Goal: Download file/media

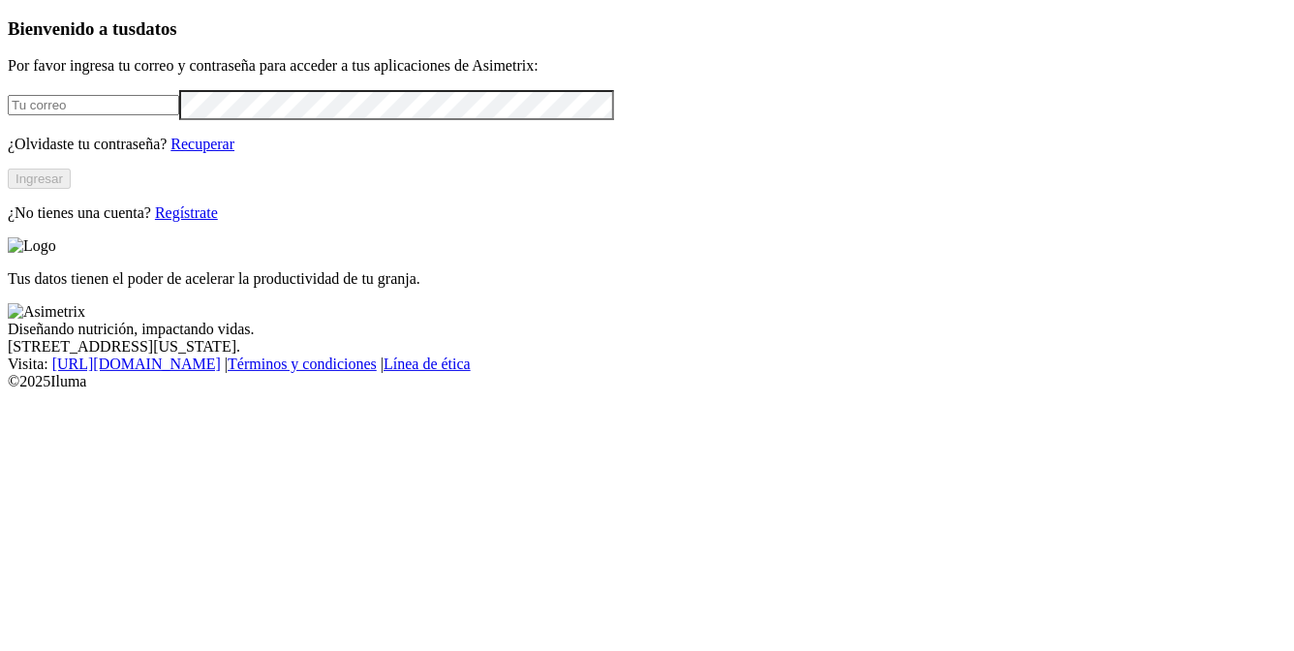
click at [179, 115] on input "email" at bounding box center [93, 105] width 171 height 20
type input "[PERSON_NAME][EMAIL_ADDRESS][PERSON_NAME][DOMAIN_NAME]"
click at [71, 189] on button "Ingresar" at bounding box center [39, 179] width 63 height 20
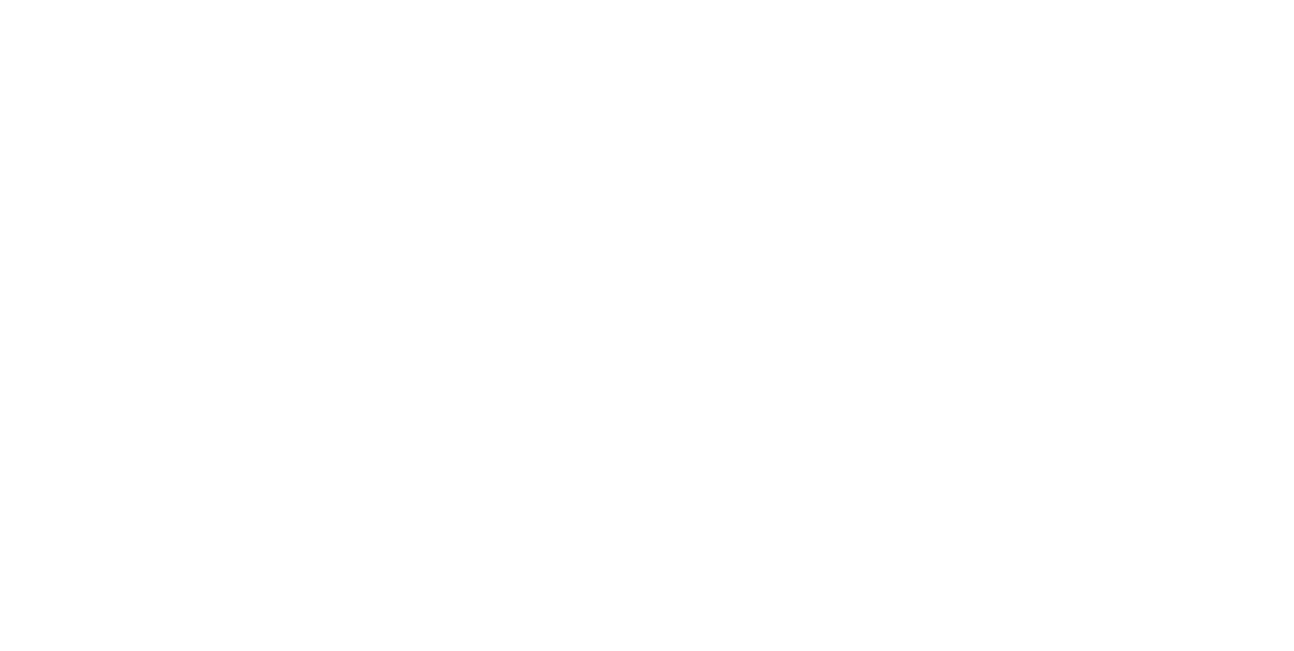
type input "les"
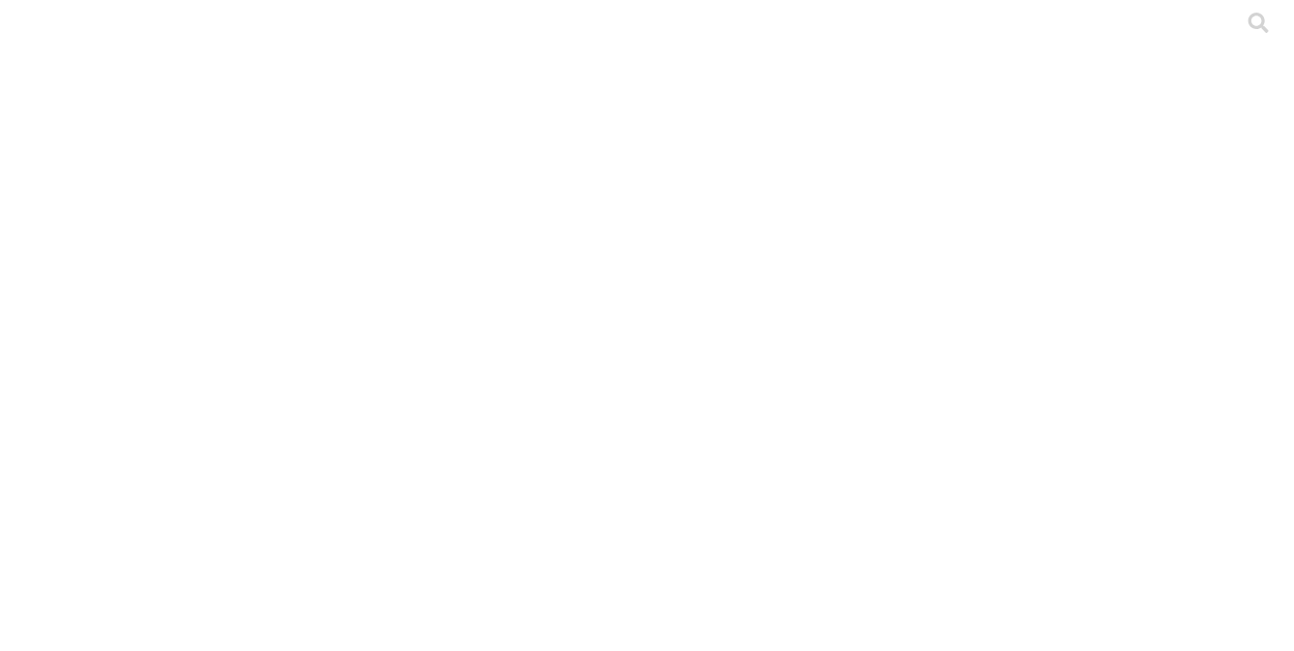
type input "consu"
